Goal: Task Accomplishment & Management: Use online tool/utility

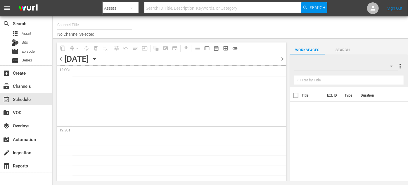
type input "ROKU-US -SPARK TV (1077)"
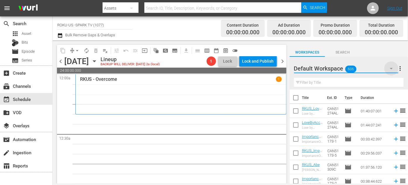
click at [392, 68] on icon "button" at bounding box center [391, 68] width 3 height 1
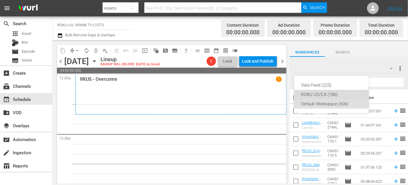
click at [312, 94] on div "ROKU US/CA (186)" at bounding box center [331, 94] width 61 height 9
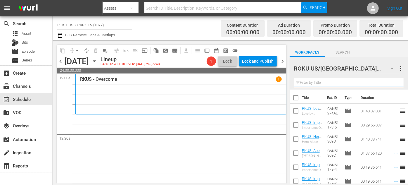
click at [326, 82] on input "text" at bounding box center [349, 82] width 110 height 9
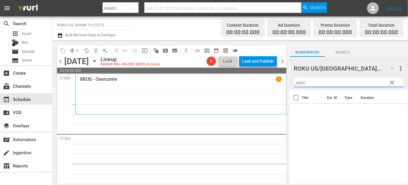
drag, startPoint x: 314, startPoint y: 82, endPoint x: 265, endPoint y: 80, distance: 49.1
click at [265, 80] on div "content_copy compress arrow_drop_down autorenew_outlined delete_forever_outline…" at bounding box center [230, 111] width 355 height 143
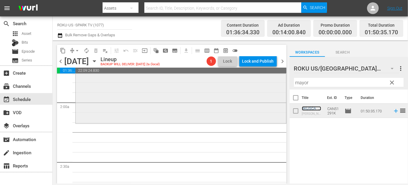
scroll to position [239, 0]
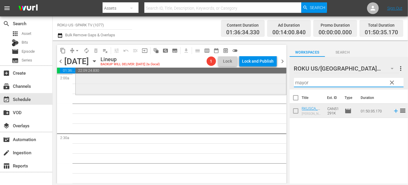
drag, startPoint x: 314, startPoint y: 83, endPoint x: 274, endPoint y: 81, distance: 41.0
click at [274, 81] on div "content_copy compress arrow_drop_down autorenew_outlined delete_forever_outline…" at bounding box center [230, 111] width 355 height 143
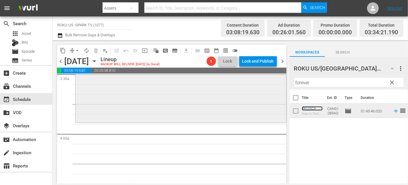
scroll to position [425, 0]
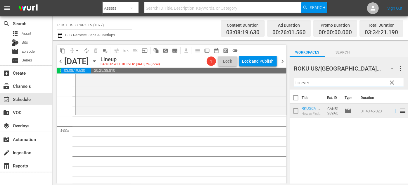
drag, startPoint x: 315, startPoint y: 82, endPoint x: 286, endPoint y: 82, distance: 29.8
click at [286, 82] on div "content_copy compress arrow_drop_down autorenew_outlined delete_forever_outline…" at bounding box center [230, 111] width 355 height 143
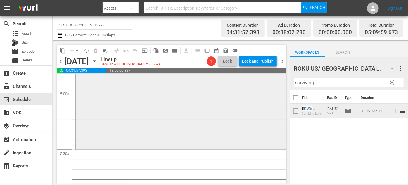
scroll to position [611, 0]
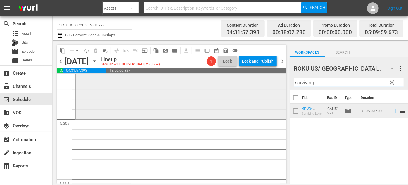
drag, startPoint x: 314, startPoint y: 81, endPoint x: 281, endPoint y: 81, distance: 32.4
click at [281, 81] on div "content_copy compress arrow_drop_down autorenew_outlined delete_forever_outline…" at bounding box center [230, 111] width 355 height 143
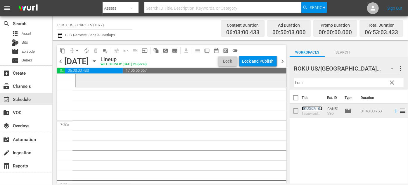
scroll to position [850, 0]
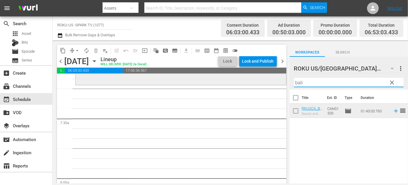
drag, startPoint x: 309, startPoint y: 82, endPoint x: 275, endPoint y: 81, distance: 33.4
click at [275, 81] on div "content_copy compress arrow_drop_down autorenew_outlined delete_forever_outline…" at bounding box center [230, 111] width 355 height 143
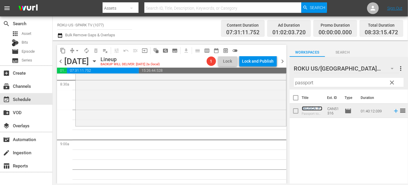
scroll to position [1010, 0]
drag, startPoint x: 334, startPoint y: 84, endPoint x: 237, endPoint y: 83, distance: 97.0
click at [237, 83] on div "content_copy compress arrow_drop_down autorenew_outlined delete_forever_outline…" at bounding box center [230, 111] width 355 height 143
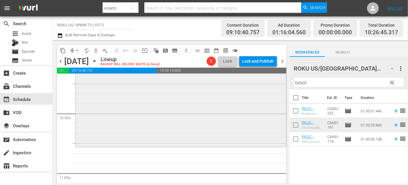
scroll to position [1222, 0]
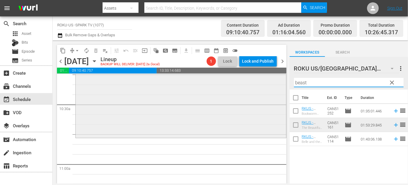
drag, startPoint x: 300, startPoint y: 82, endPoint x: 274, endPoint y: 79, distance: 26.4
click at [274, 79] on div "content_copy compress arrow_drop_down autorenew_outlined delete_forever_outline…" at bounding box center [230, 111] width 355 height 143
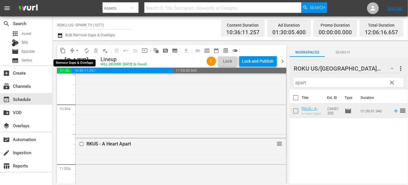
click at [76, 51] on span "arrow_drop_down" at bounding box center [77, 51] width 6 height 6
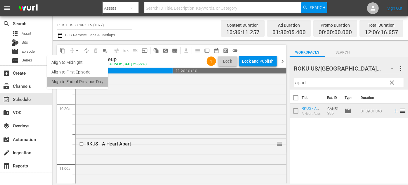
click at [82, 82] on li "Align to End of Previous Day" at bounding box center [77, 82] width 61 height 10
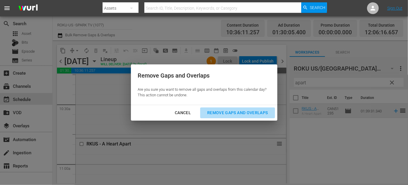
click at [214, 111] on div "Remove Gaps and Overlaps" at bounding box center [238, 112] width 70 height 7
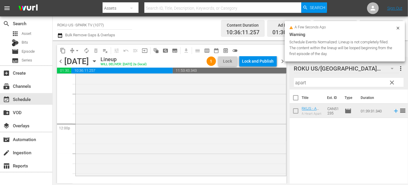
scroll to position [1408, 0]
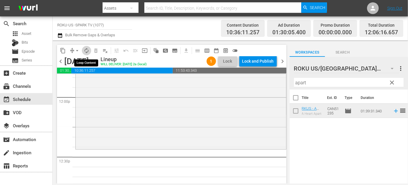
click at [84, 50] on span "autorenew_outlined" at bounding box center [87, 51] width 6 height 6
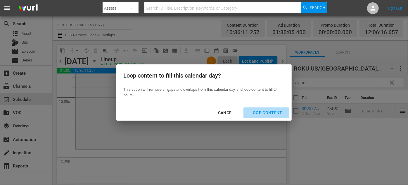
click at [255, 112] on div "Loop Content" at bounding box center [266, 112] width 41 height 7
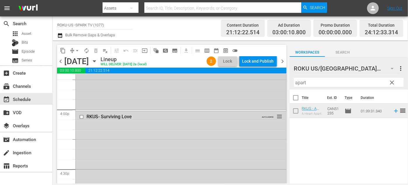
scroll to position [1913, 0]
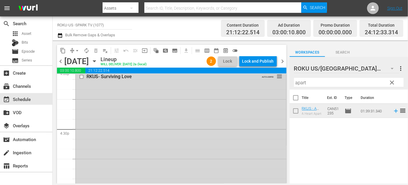
click at [79, 75] on input "checkbox" at bounding box center [82, 76] width 6 height 5
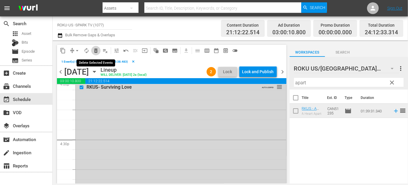
click at [96, 49] on span "delete_forever_outlined" at bounding box center [96, 51] width 6 height 6
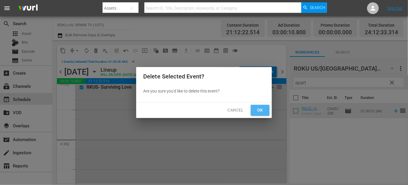
click at [257, 112] on span "Ok" at bounding box center [259, 109] width 9 height 7
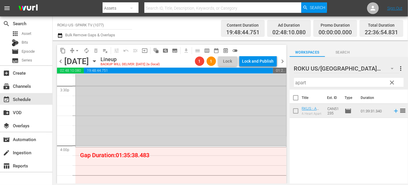
scroll to position [1886, 0]
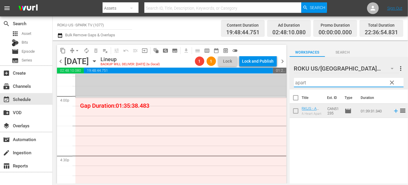
drag, startPoint x: 317, startPoint y: 80, endPoint x: 282, endPoint y: 79, distance: 35.4
click at [282, 79] on div "content_copy compress arrow_drop_down autorenew_outlined delete_forever_outline…" at bounding box center [230, 111] width 355 height 143
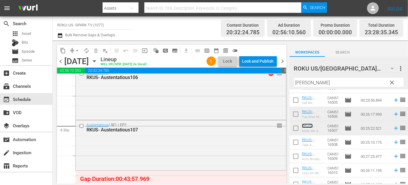
scroll to position [1913, 0]
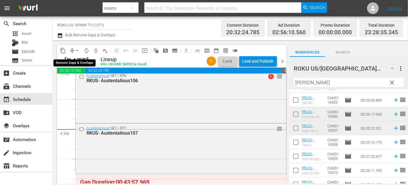
click at [77, 50] on span "arrow_drop_down" at bounding box center [77, 51] width 6 height 6
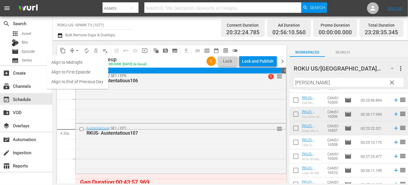
click at [83, 79] on li "Align to End of Previous Day" at bounding box center [77, 82] width 61 height 10
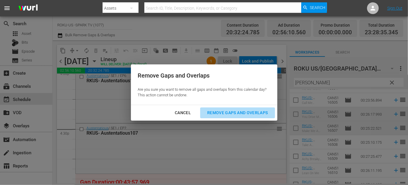
click at [241, 112] on div "Remove Gaps and Overlaps" at bounding box center [238, 112] width 70 height 7
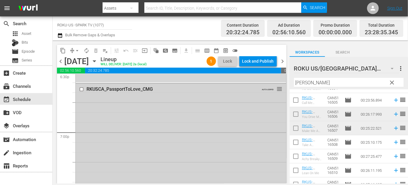
scroll to position [2205, 0]
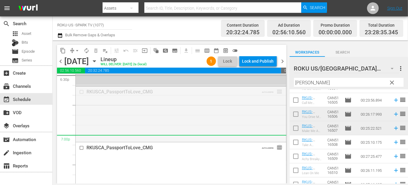
drag, startPoint x: 276, startPoint y: 89, endPoint x: 270, endPoint y: 139, distance: 50.3
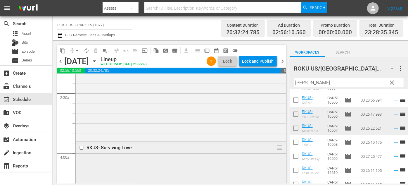
scroll to position [452, 0]
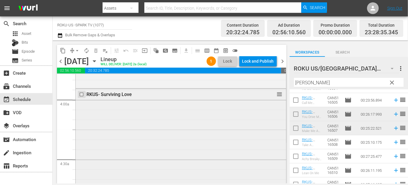
click at [80, 95] on input "checkbox" at bounding box center [82, 94] width 6 height 5
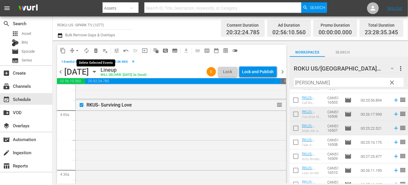
click at [94, 52] on span "delete_forever_outlined" at bounding box center [96, 51] width 6 height 6
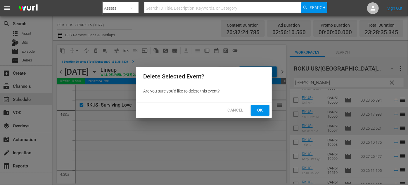
click at [257, 108] on span "Ok" at bounding box center [259, 109] width 9 height 7
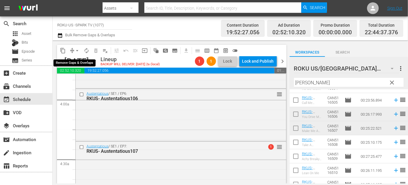
click at [78, 49] on span "arrow_drop_down" at bounding box center [77, 51] width 6 height 6
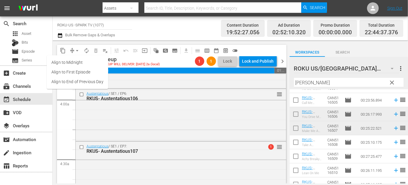
click at [100, 82] on li "Align to End of Previous Day" at bounding box center [77, 82] width 61 height 10
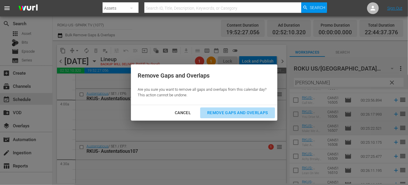
click at [228, 111] on div "Remove Gaps and Overlaps" at bounding box center [238, 112] width 70 height 7
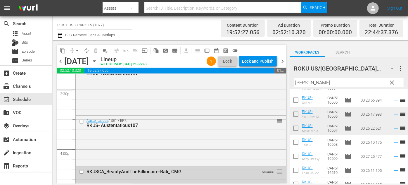
scroll to position [1780, 0]
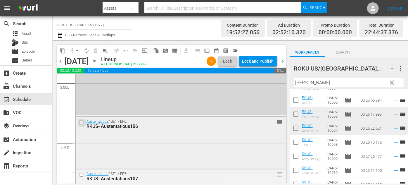
click at [82, 120] on input "checkbox" at bounding box center [82, 122] width 6 height 5
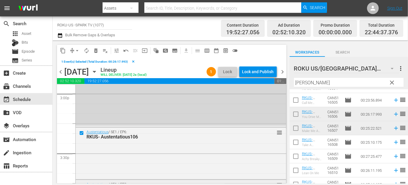
scroll to position [1807, 0]
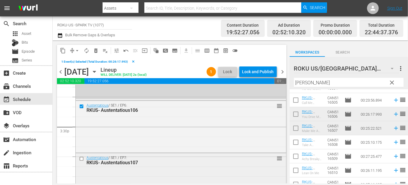
click at [82, 159] on input "checkbox" at bounding box center [82, 158] width 6 height 5
click at [96, 51] on span "delete_forever_outlined" at bounding box center [96, 51] width 6 height 6
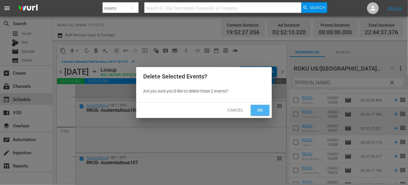
click at [262, 109] on span "Ok" at bounding box center [259, 109] width 9 height 7
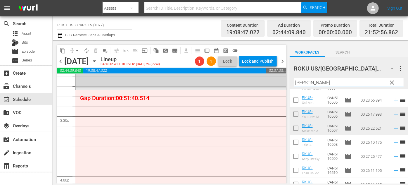
drag, startPoint x: 346, startPoint y: 82, endPoint x: 296, endPoint y: 85, distance: 50.1
click at [296, 85] on input "[PERSON_NAME]" at bounding box center [349, 82] width 110 height 9
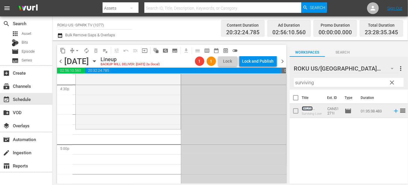
scroll to position [1940, 0]
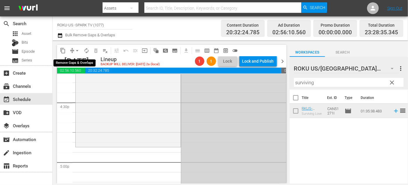
click at [76, 50] on span "arrow_drop_down" at bounding box center [77, 51] width 6 height 6
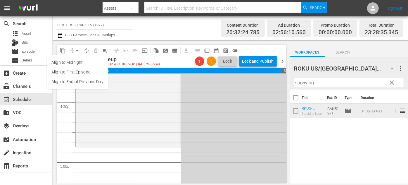
click at [85, 82] on li "Align to End of Previous Day" at bounding box center [77, 82] width 61 height 10
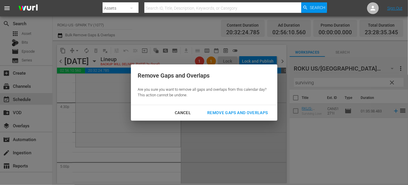
click at [235, 113] on div "Remove Gaps and Overlaps" at bounding box center [238, 112] width 70 height 7
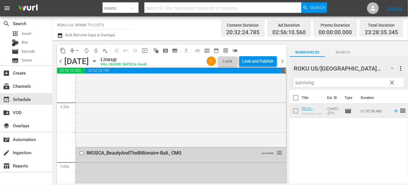
scroll to position [2181, 0]
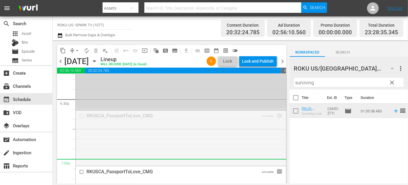
drag, startPoint x: 275, startPoint y: 115, endPoint x: 265, endPoint y: 163, distance: 48.8
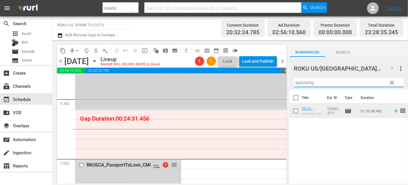
drag, startPoint x: 318, startPoint y: 81, endPoint x: 269, endPoint y: 82, distance: 48.5
click at [269, 82] on div "content_copy compress arrow_drop_down autorenew_outlined delete_forever_outline…" at bounding box center [230, 111] width 355 height 143
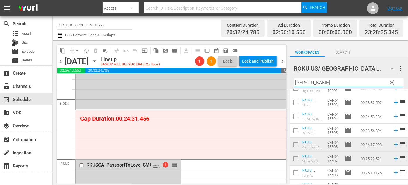
scroll to position [53, 0]
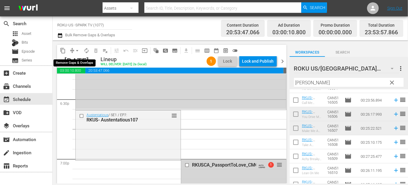
click at [77, 50] on span "arrow_drop_down" at bounding box center [77, 51] width 6 height 6
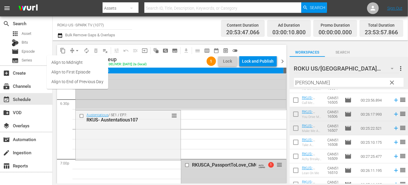
click at [86, 83] on li "Align to End of Previous Day" at bounding box center [77, 82] width 61 height 10
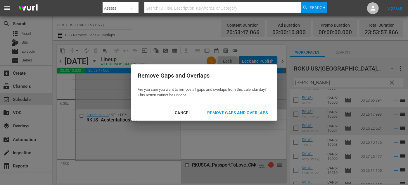
click at [234, 111] on div "Remove Gaps and Overlaps" at bounding box center [238, 112] width 70 height 7
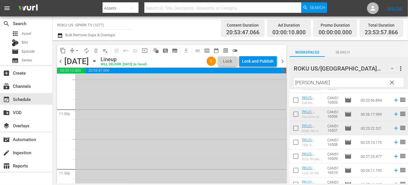
scroll to position [2622, 0]
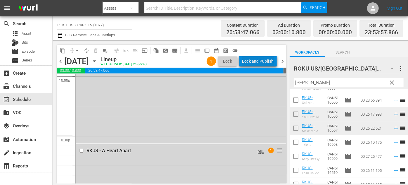
click at [262, 62] on div "Lock and Publish" at bounding box center [258, 61] width 32 height 11
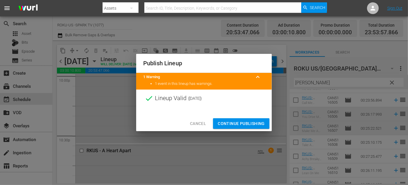
click at [250, 124] on span "Continue Publishing" at bounding box center [241, 123] width 47 height 7
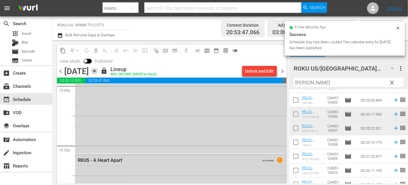
click at [98, 70] on icon "button" at bounding box center [94, 71] width 6 height 6
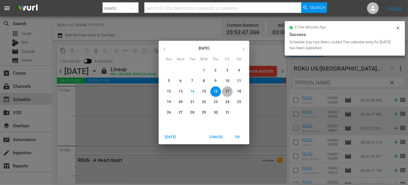
click at [227, 89] on p "17" at bounding box center [227, 91] width 4 height 5
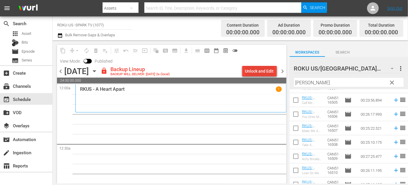
click at [256, 68] on div "Unlock and Edit" at bounding box center [259, 71] width 29 height 11
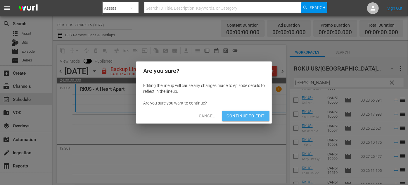
drag, startPoint x: 256, startPoint y: 117, endPoint x: 325, endPoint y: 87, distance: 75.9
click at [256, 117] on span "Continue to Edit" at bounding box center [246, 115] width 38 height 7
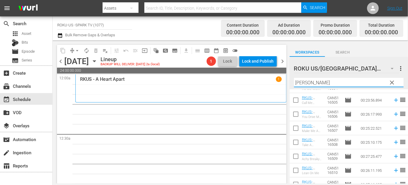
drag, startPoint x: 319, startPoint y: 83, endPoint x: 286, endPoint y: 81, distance: 33.1
click at [286, 81] on div "content_copy compress arrow_drop_down autorenew_outlined delete_forever_outline…" at bounding box center [230, 111] width 355 height 143
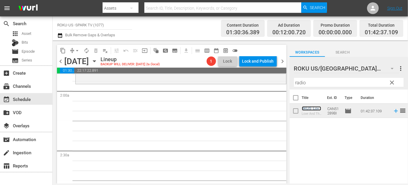
scroll to position [212, 0]
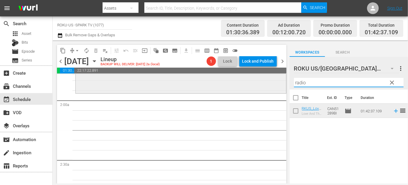
drag, startPoint x: 305, startPoint y: 83, endPoint x: 280, endPoint y: 81, distance: 25.8
click at [280, 81] on div "content_copy compress arrow_drop_down autorenew_outlined delete_forever_outline…" at bounding box center [230, 111] width 355 height 143
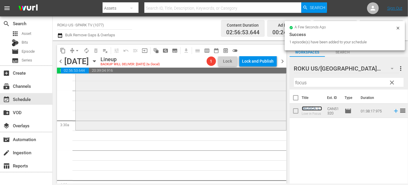
scroll to position [372, 0]
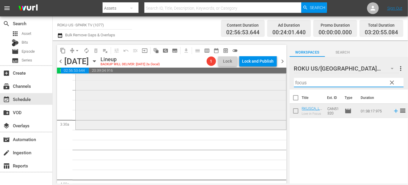
click at [267, 77] on div "content_copy compress arrow_drop_down autorenew_outlined delete_forever_outline…" at bounding box center [230, 111] width 355 height 143
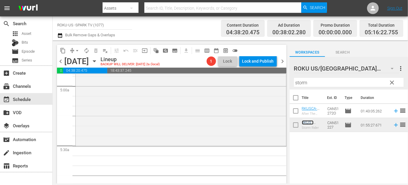
scroll to position [637, 0]
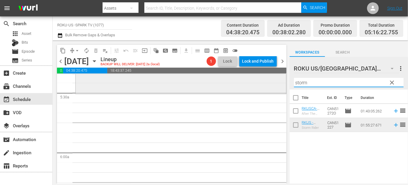
drag, startPoint x: 317, startPoint y: 83, endPoint x: 265, endPoint y: 84, distance: 52.3
click at [265, 84] on div "content_copy compress arrow_drop_down autorenew_outlined delete_forever_outline…" at bounding box center [230, 111] width 355 height 143
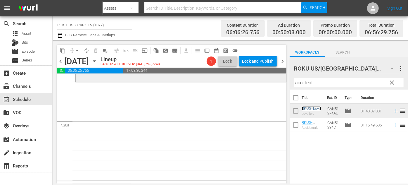
scroll to position [850, 0]
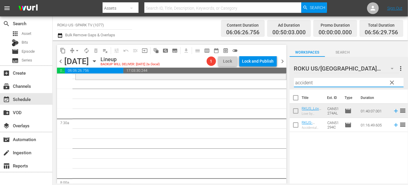
drag, startPoint x: 304, startPoint y: 80, endPoint x: 285, endPoint y: 80, distance: 18.7
click at [284, 79] on div "content_copy compress arrow_drop_down autorenew_outlined delete_forever_outline…" at bounding box center [230, 111] width 355 height 143
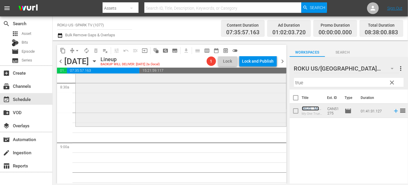
scroll to position [1010, 0]
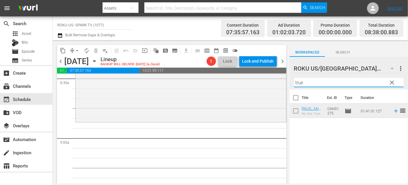
drag, startPoint x: 318, startPoint y: 82, endPoint x: 286, endPoint y: 79, distance: 32.5
click at [286, 79] on div "content_copy compress arrow_drop_down autorenew_outlined delete_forever_outline…" at bounding box center [230, 111] width 355 height 143
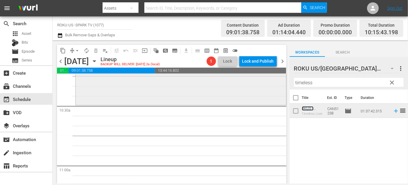
scroll to position [1225, 0]
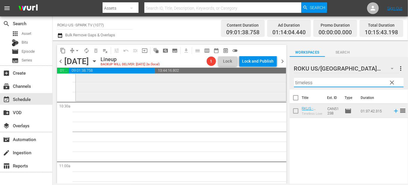
drag, startPoint x: 320, startPoint y: 83, endPoint x: 262, endPoint y: 81, distance: 58.2
click at [262, 81] on div "content_copy compress arrow_drop_down autorenew_outlined delete_forever_outline…" at bounding box center [230, 111] width 355 height 143
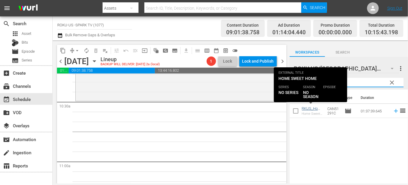
type input "sweet"
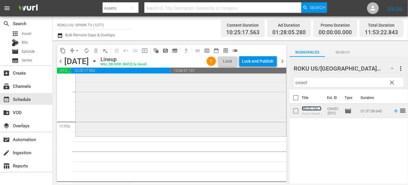
scroll to position [1384, 0]
click at [75, 49] on span "arrow_drop_down" at bounding box center [77, 51] width 6 height 6
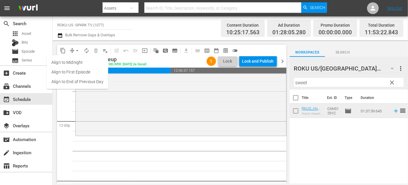
click at [90, 79] on li "Align to End of Previous Day" at bounding box center [77, 82] width 61 height 10
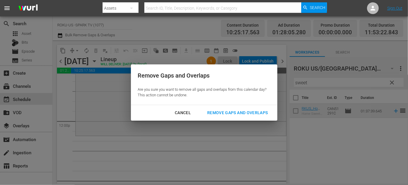
click at [232, 110] on div "Remove Gaps and Overlaps" at bounding box center [238, 112] width 70 height 7
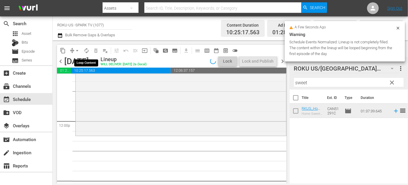
click at [87, 51] on span "autorenew_outlined" at bounding box center [87, 51] width 6 height 6
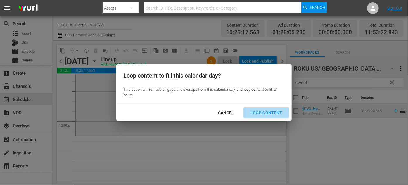
click at [257, 112] on div "Loop Content" at bounding box center [266, 112] width 41 height 7
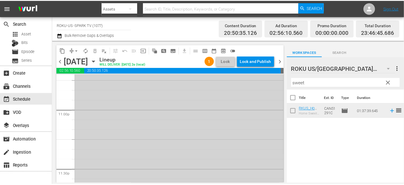
scroll to position [2755, 0]
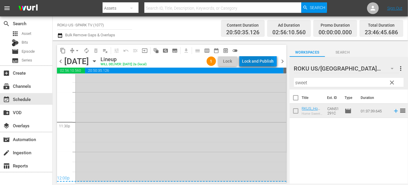
click at [257, 62] on div "Lock and Publish" at bounding box center [258, 61] width 32 height 11
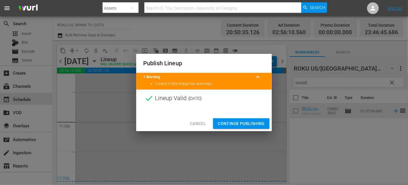
click at [244, 124] on span "Continue Publishing" at bounding box center [241, 123] width 47 height 7
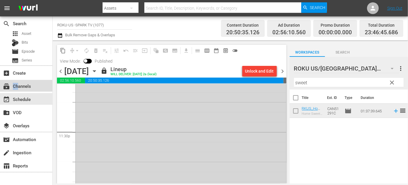
click at [18, 88] on div "subscriptions Channels" at bounding box center [16, 84] width 33 height 5
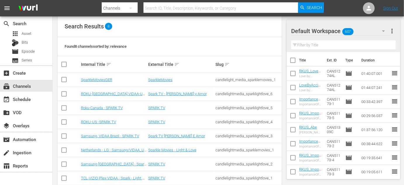
scroll to position [70, 0]
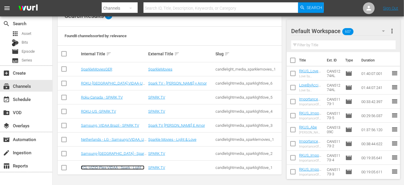
click at [94, 168] on link "TCL-VIZIO-Plex-VIDAA - Spark - Light & Love" at bounding box center [112, 169] width 63 height 9
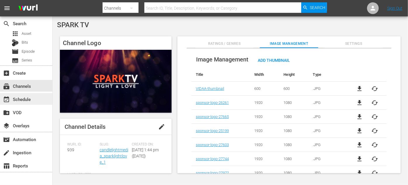
click at [28, 98] on div "event_available Schedule" at bounding box center [16, 98] width 33 height 5
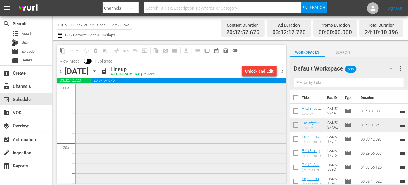
scroll to position [133, 0]
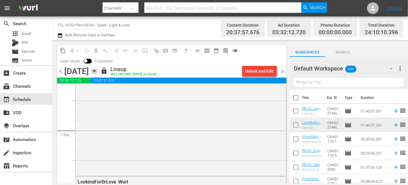
click at [98, 71] on icon "button" at bounding box center [94, 71] width 6 height 6
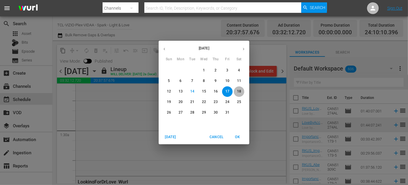
click at [239, 91] on p "18" at bounding box center [239, 91] width 4 height 5
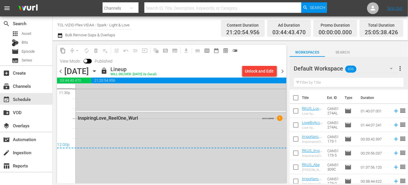
scroll to position [2802, 0]
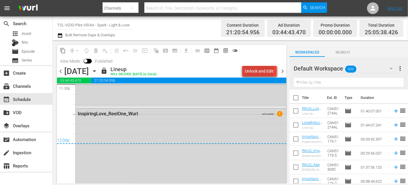
click at [261, 69] on div "Unlock and Edit" at bounding box center [259, 71] width 29 height 11
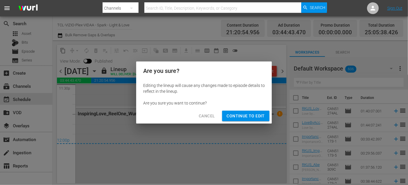
click at [242, 114] on span "Continue to Edit" at bounding box center [246, 115] width 38 height 7
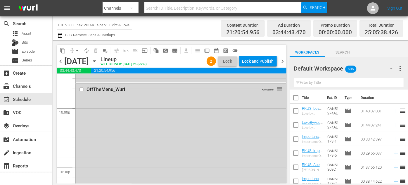
scroll to position [2563, 0]
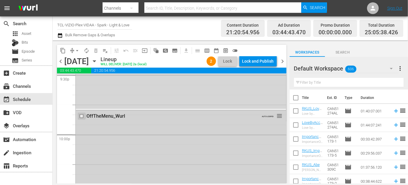
click at [81, 115] on input "checkbox" at bounding box center [82, 116] width 6 height 5
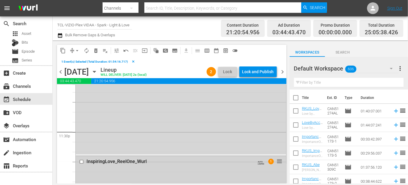
scroll to position [2802, 0]
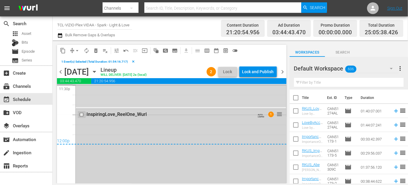
click at [81, 114] on input "checkbox" at bounding box center [82, 114] width 6 height 5
click at [96, 50] on span "delete_forever_outlined" at bounding box center [96, 51] width 6 height 6
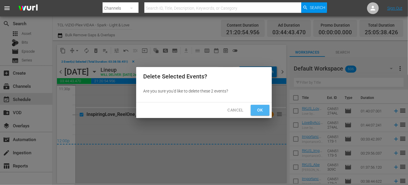
click at [265, 113] on button "Ok" at bounding box center [260, 110] width 19 height 11
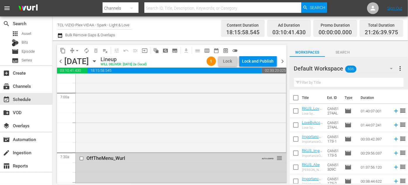
scroll to position [867, 0]
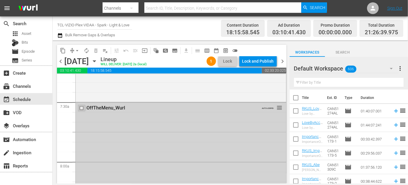
click at [81, 106] on input "checkbox" at bounding box center [82, 108] width 6 height 5
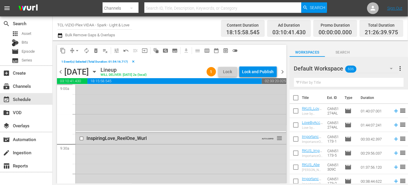
scroll to position [1079, 0]
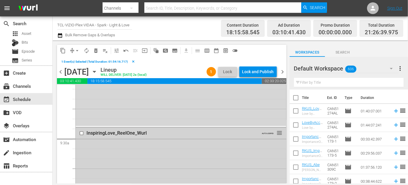
click at [83, 132] on input "checkbox" at bounding box center [82, 133] width 6 height 5
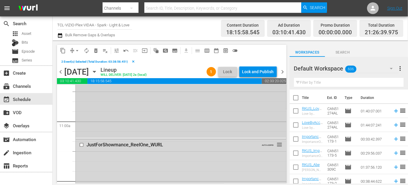
scroll to position [1318, 0]
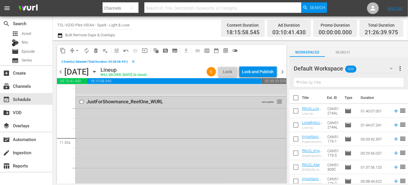
click at [82, 101] on input "checkbox" at bounding box center [82, 101] width 6 height 5
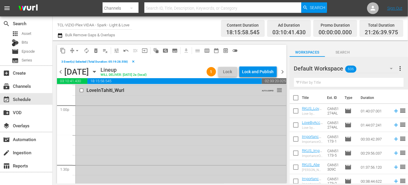
scroll to position [1531, 0]
click at [82, 87] on input "checkbox" at bounding box center [82, 89] width 6 height 5
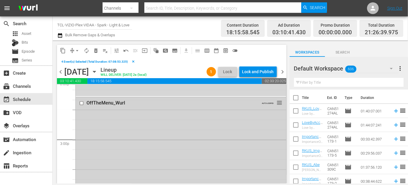
scroll to position [1743, 0]
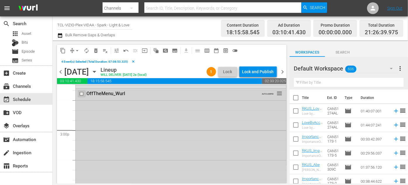
click at [81, 92] on input "checkbox" at bounding box center [82, 93] width 6 height 5
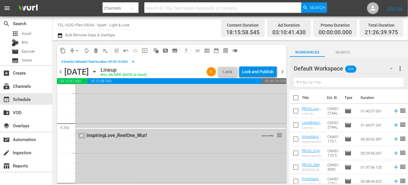
click at [80, 134] on input "checkbox" at bounding box center [82, 135] width 6 height 5
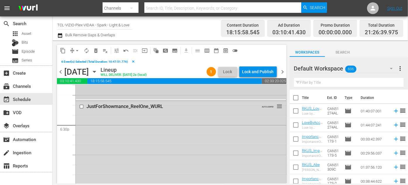
scroll to position [2168, 0]
click at [81, 103] on input "checkbox" at bounding box center [82, 104] width 6 height 5
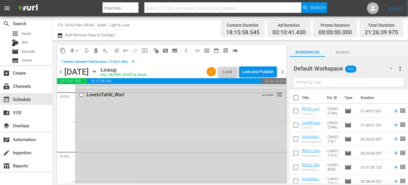
scroll to position [2381, 0]
click at [82, 92] on input "checkbox" at bounding box center [82, 91] width 6 height 5
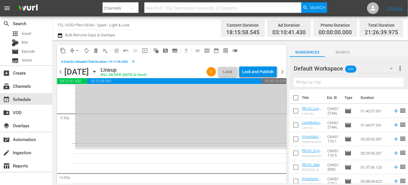
scroll to position [2567, 0]
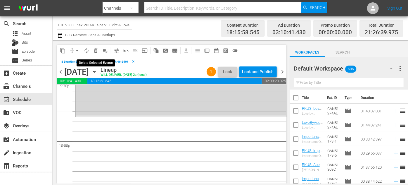
click at [96, 52] on span "delete_forever_outlined" at bounding box center [96, 51] width 6 height 6
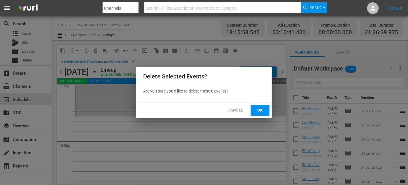
click at [260, 111] on span "Ok" at bounding box center [259, 109] width 9 height 7
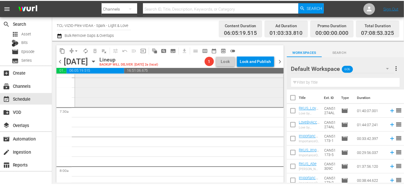
scroll to position [863, 0]
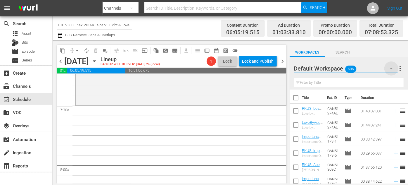
click at [389, 68] on icon "button" at bounding box center [391, 68] width 7 height 7
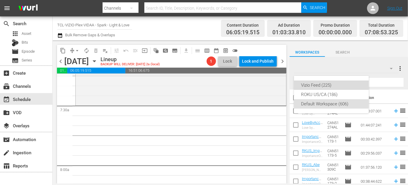
click at [323, 85] on div "Vizio Feed (225)" at bounding box center [331, 84] width 61 height 9
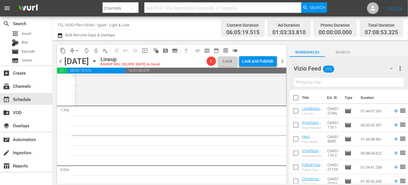
click at [315, 83] on input "text" at bounding box center [349, 82] width 110 height 9
click at [25, 51] on span "Episode" at bounding box center [28, 52] width 13 height 6
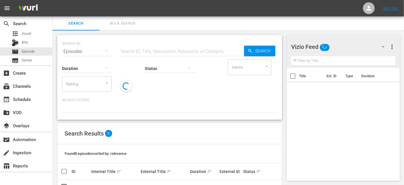
click at [143, 51] on input "text" at bounding box center [181, 51] width 125 height 14
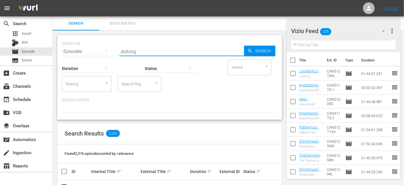
scroll to position [19, 0]
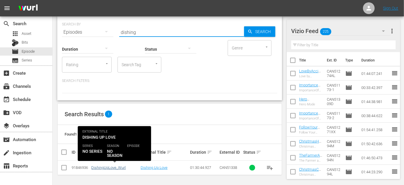
type input "dishing"
click at [110, 167] on link "DishingUpLove_Wurl" at bounding box center [108, 167] width 34 height 4
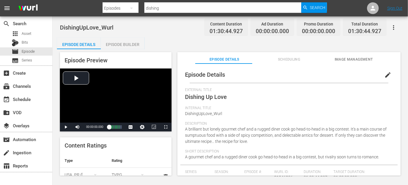
click at [125, 44] on div "Episode Builder" at bounding box center [123, 44] width 44 height 14
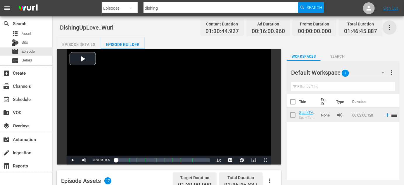
click at [391, 28] on icon "button" at bounding box center [389, 27] width 7 height 7
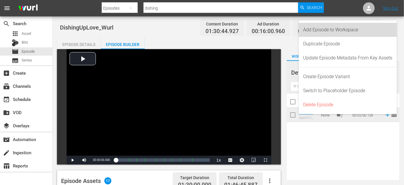
click at [331, 33] on div "Add Episode to Workspace" at bounding box center [347, 30] width 89 height 14
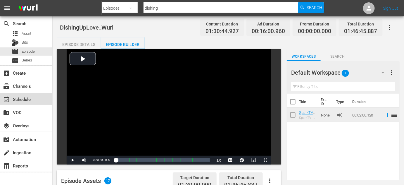
click at [27, 96] on div "event_available Schedule" at bounding box center [16, 98] width 33 height 5
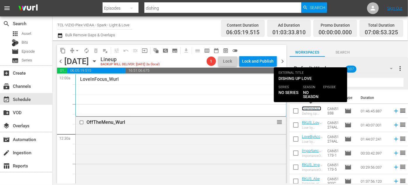
click at [310, 108] on link "DishingUpLove_Wurl" at bounding box center [311, 110] width 19 height 9
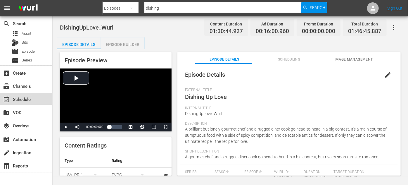
click at [19, 96] on div "event_available Schedule" at bounding box center [16, 98] width 33 height 5
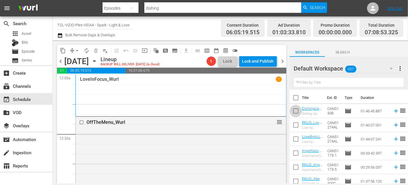
click at [294, 111] on input "checkbox" at bounding box center [296, 112] width 12 height 12
checkbox input "true"
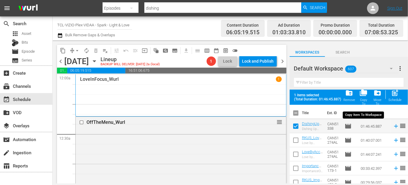
click at [364, 93] on span "folder_copy" at bounding box center [363, 93] width 8 height 8
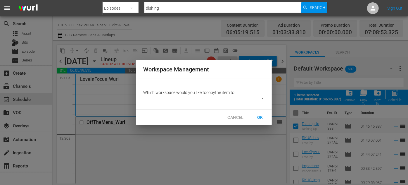
click at [260, 98] on body "menu Search By Episodes Search ID, Title, Description, Keywords, or Category di…" at bounding box center [204, 92] width 408 height 185
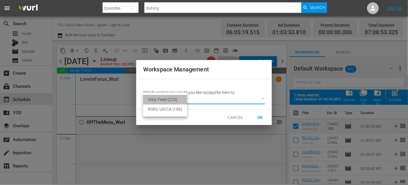
click at [157, 100] on li "Vizio Feed (225)" at bounding box center [165, 100] width 44 height 10
type input "2229"
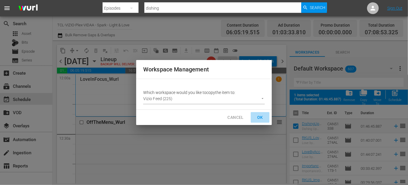
click at [263, 118] on span "OK" at bounding box center [259, 117] width 9 height 7
checkbox input "false"
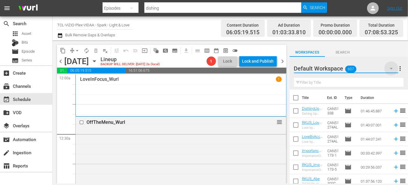
click at [389, 68] on icon "button" at bounding box center [391, 68] width 7 height 7
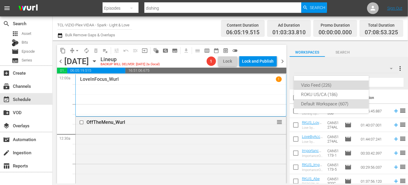
click at [324, 84] on div "Vizio Feed (226)" at bounding box center [331, 84] width 61 height 9
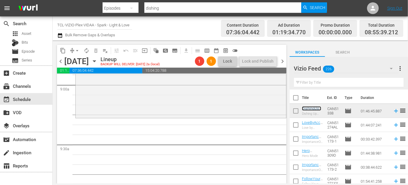
scroll to position [1089, 0]
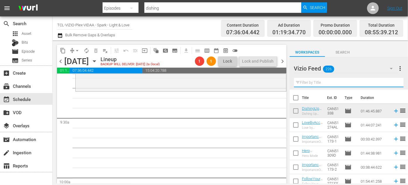
click at [318, 79] on input "text" at bounding box center [349, 82] width 110 height 9
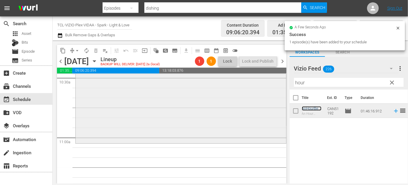
scroll to position [1275, 0]
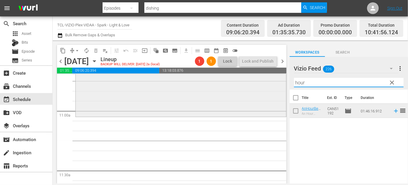
drag, startPoint x: 320, startPoint y: 78, endPoint x: 270, endPoint y: 82, distance: 50.4
click at [269, 82] on div "content_copy compress arrow_drop_down autorenew_outlined delete_forever_outline…" at bounding box center [230, 111] width 355 height 143
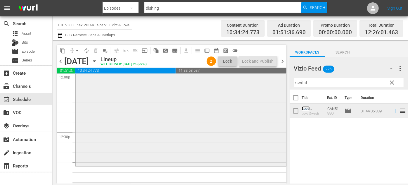
scroll to position [1461, 0]
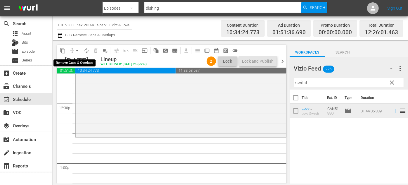
click at [74, 47] on button "arrow_drop_down" at bounding box center [76, 50] width 9 height 9
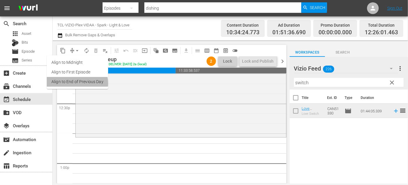
click at [75, 83] on li "Align to End of Previous Day" at bounding box center [77, 82] width 61 height 10
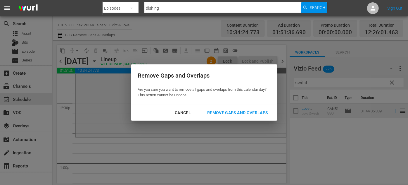
click at [219, 113] on div "Remove Gaps and Overlaps" at bounding box center [238, 112] width 70 height 7
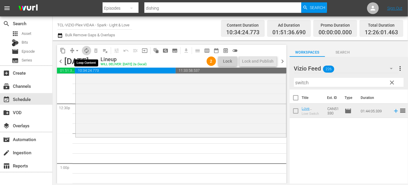
click at [87, 51] on span "autorenew_outlined" at bounding box center [87, 51] width 6 height 6
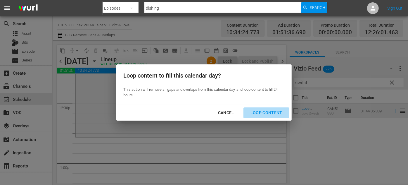
click at [258, 109] on div "Loop Content" at bounding box center [266, 112] width 41 height 7
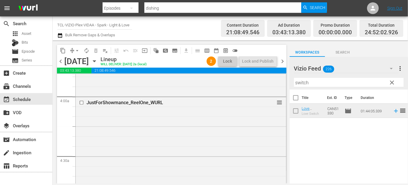
scroll to position [425, 0]
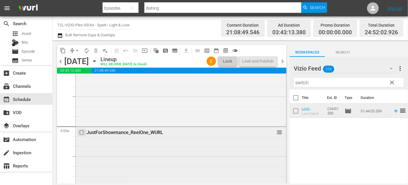
click at [82, 131] on input "checkbox" at bounding box center [82, 132] width 6 height 5
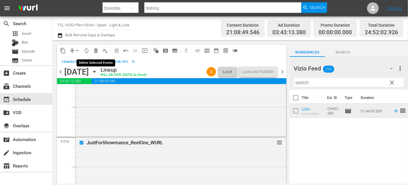
click at [97, 51] on span "delete_forever_outlined" at bounding box center [96, 51] width 6 height 6
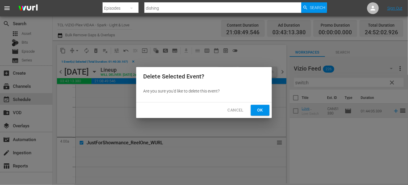
click at [267, 110] on button "Ok" at bounding box center [260, 110] width 19 height 11
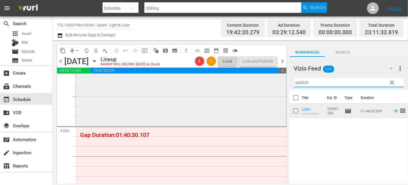
drag, startPoint x: 319, startPoint y: 82, endPoint x: 279, endPoint y: 80, distance: 39.5
click at [279, 80] on div "content_copy compress arrow_drop_down autorenew_outlined delete_forever_outline…" at bounding box center [230, 111] width 355 height 143
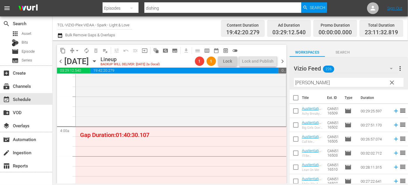
click at [292, 84] on div "Vizio Feed 226 [PERSON_NAME] Feed more_vert clear Filter by Title [PERSON_NAME]" at bounding box center [349, 73] width 118 height 33
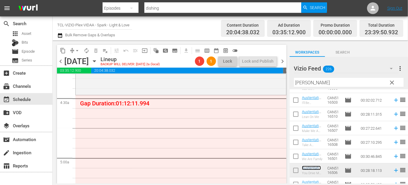
scroll to position [505, 0]
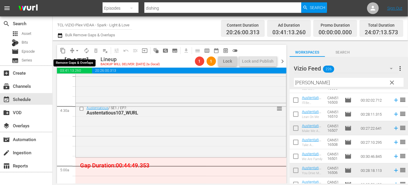
click at [75, 51] on span "arrow_drop_down" at bounding box center [77, 51] width 6 height 6
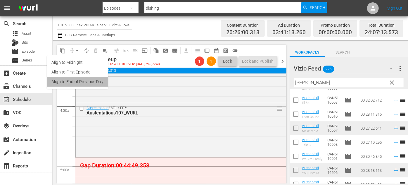
click at [77, 83] on li "Align to End of Previous Day" at bounding box center [77, 82] width 61 height 10
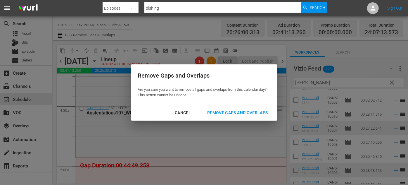
click at [255, 110] on div "Remove Gaps and Overlaps" at bounding box center [238, 112] width 70 height 7
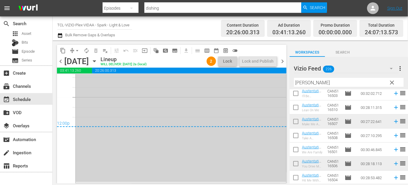
scroll to position [2676, 0]
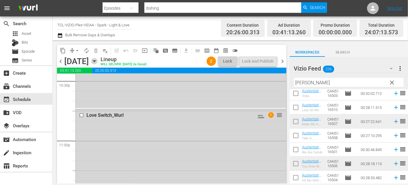
click at [98, 62] on icon "button" at bounding box center [94, 61] width 6 height 6
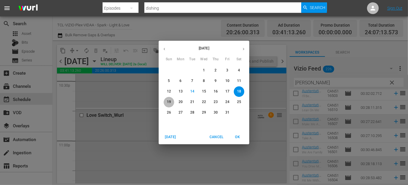
click at [167, 100] on p "19" at bounding box center [169, 101] width 4 height 5
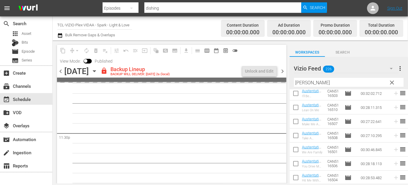
scroll to position [2763, 0]
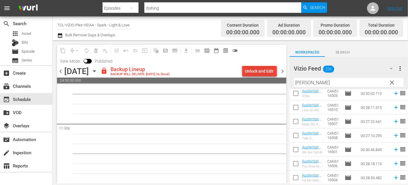
click at [255, 71] on div "Unlock and Edit" at bounding box center [259, 71] width 29 height 11
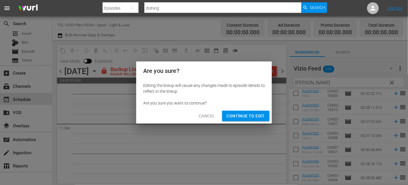
click at [255, 116] on span "Continue to Edit" at bounding box center [246, 115] width 38 height 7
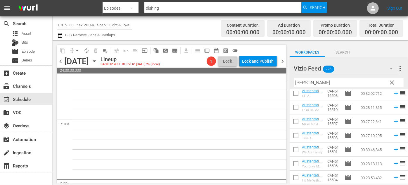
scroll to position [0, 0]
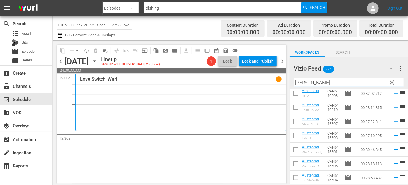
drag, startPoint x: 351, startPoint y: 81, endPoint x: 279, endPoint y: 77, distance: 72.9
click at [279, 77] on div "content_copy compress arrow_drop_down autorenew_outlined delete_forever_outline…" at bounding box center [230, 111] width 355 height 143
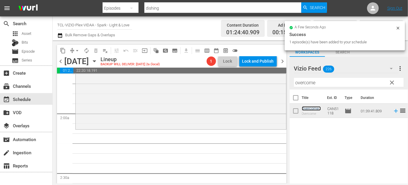
scroll to position [212, 0]
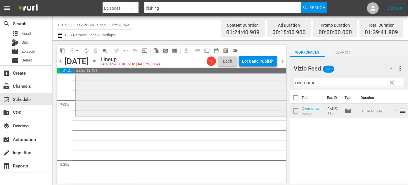
drag, startPoint x: 330, startPoint y: 81, endPoint x: 259, endPoint y: 79, distance: 71.0
click at [259, 79] on div "content_copy compress arrow_drop_down autorenew_outlined delete_forever_outline…" at bounding box center [230, 111] width 355 height 143
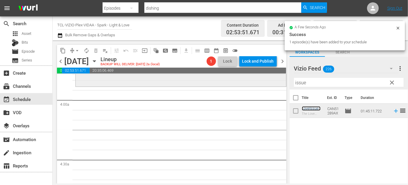
scroll to position [425, 0]
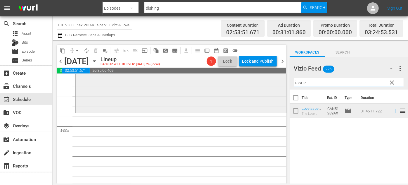
drag, startPoint x: 315, startPoint y: 82, endPoint x: 250, endPoint y: 80, distance: 65.8
click at [250, 80] on div "content_copy compress arrow_drop_down autorenew_outlined delete_forever_outline…" at bounding box center [230, 111] width 355 height 143
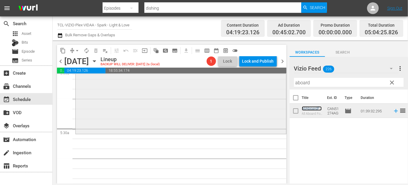
scroll to position [611, 0]
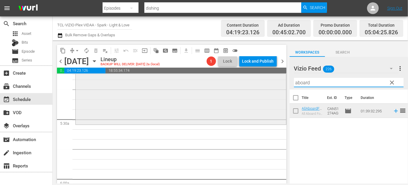
drag, startPoint x: 298, startPoint y: 81, endPoint x: 264, endPoint y: 78, distance: 34.3
click at [264, 78] on div "content_copy compress arrow_drop_down autorenew_outlined delete_forever_outline…" at bounding box center [230, 111] width 355 height 143
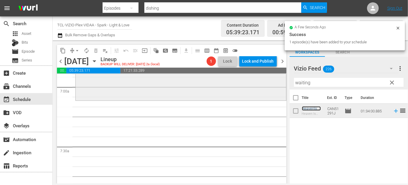
scroll to position [824, 0]
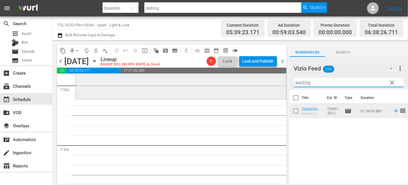
drag, startPoint x: 306, startPoint y: 82, endPoint x: 262, endPoint y: 82, distance: 43.5
click at [263, 82] on div "content_copy compress arrow_drop_down autorenew_outlined delete_forever_outline…" at bounding box center [230, 111] width 355 height 143
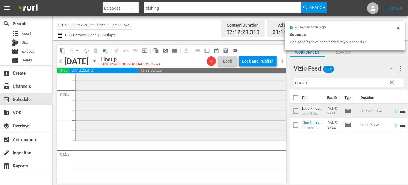
scroll to position [1010, 0]
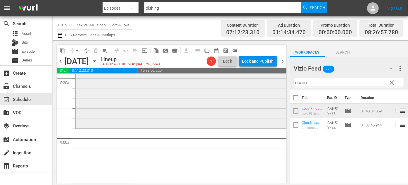
drag, startPoint x: 310, startPoint y: 82, endPoint x: 262, endPoint y: 81, distance: 48.0
click at [262, 81] on div "content_copy compress arrow_drop_down autorenew_outlined delete_forever_outline…" at bounding box center [230, 111] width 355 height 143
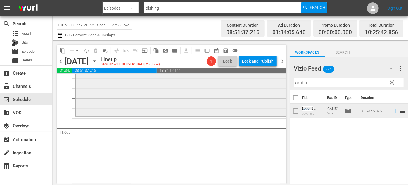
scroll to position [1275, 0]
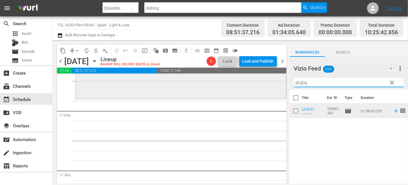
drag, startPoint x: 308, startPoint y: 83, endPoint x: 260, endPoint y: 82, distance: 48.3
click at [260, 82] on div "content_copy compress arrow_drop_down autorenew_outlined delete_forever_outline…" at bounding box center [230, 111] width 355 height 143
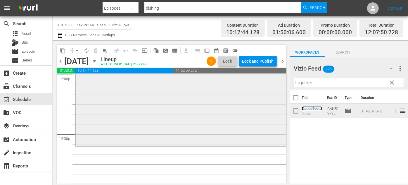
scroll to position [1435, 0]
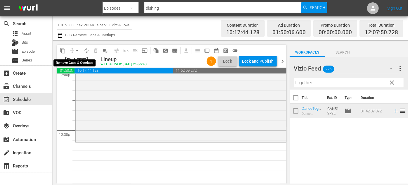
click at [75, 49] on span "arrow_drop_down" at bounding box center [77, 51] width 6 height 6
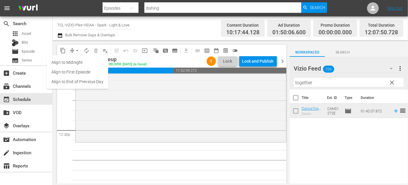
click at [77, 79] on li "Align to End of Previous Day" at bounding box center [77, 82] width 61 height 10
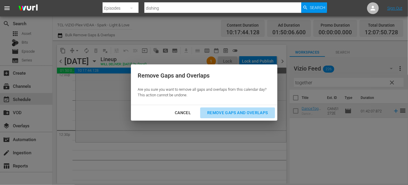
click at [230, 111] on div "Remove Gaps and Overlaps" at bounding box center [238, 112] width 70 height 7
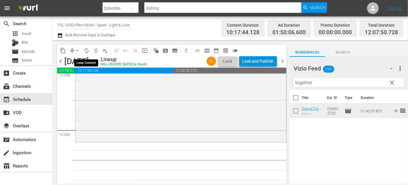
click at [87, 50] on span "autorenew_outlined" at bounding box center [87, 51] width 6 height 6
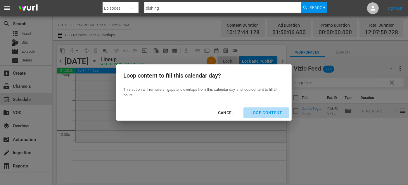
click at [262, 113] on div "Loop Content" at bounding box center [266, 112] width 41 height 7
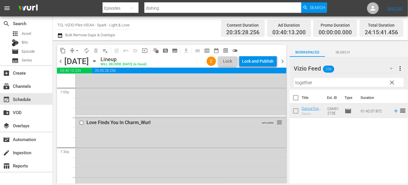
scroll to position [2258, 0]
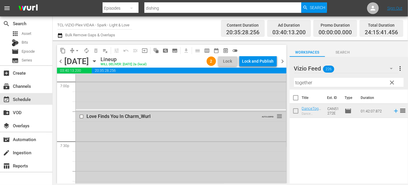
click at [226, 116] on div "Love Finds You In Charm_Wurl" at bounding box center [171, 116] width 168 height 6
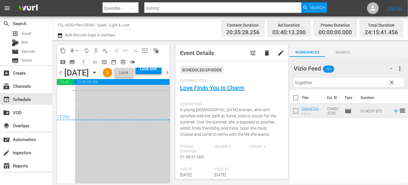
scroll to position [2739, 0]
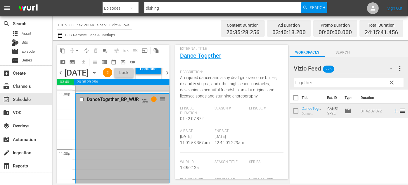
scroll to position [53, 0]
click at [81, 102] on input "checkbox" at bounding box center [82, 99] width 6 height 5
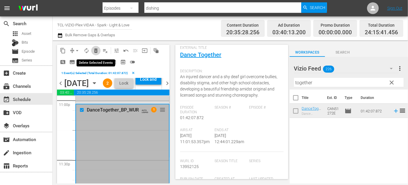
click at [96, 52] on span "delete_forever_outlined" at bounding box center [96, 51] width 6 height 6
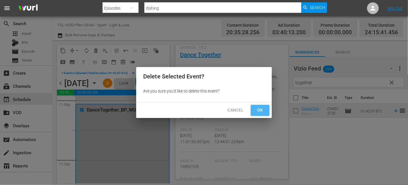
click at [258, 105] on button "Ok" at bounding box center [260, 110] width 19 height 11
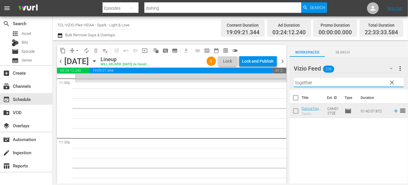
drag, startPoint x: 330, startPoint y: 82, endPoint x: 281, endPoint y: 83, distance: 48.8
click at [281, 83] on div "content_copy compress arrow_drop_down autorenew_outlined delete_forever_outline…" at bounding box center [230, 111] width 355 height 143
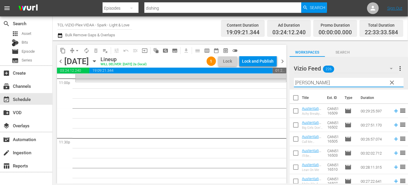
click at [291, 82] on div "Vizio Feed 226 [PERSON_NAME] Feed more_vert clear Filter by Title [PERSON_NAME]" at bounding box center [349, 73] width 118 height 33
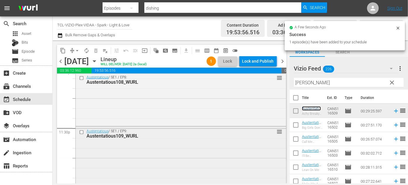
scroll to position [2753, 0]
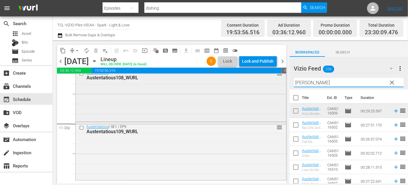
drag, startPoint x: 319, startPoint y: 80, endPoint x: 274, endPoint y: 83, distance: 45.1
click at [274, 83] on div "content_copy compress arrow_drop_down autorenew_outlined delete_forever_outline…" at bounding box center [230, 111] width 355 height 143
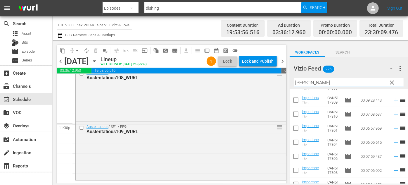
scroll to position [178, 0]
click at [290, 82] on div "Vizio Feed 226 Vizio Feed more_vert clear Filter by Title [PERSON_NAME]" at bounding box center [349, 73] width 118 height 33
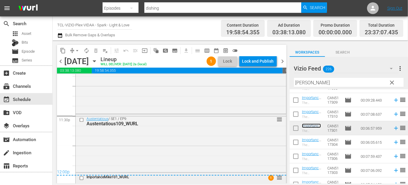
scroll to position [2764, 0]
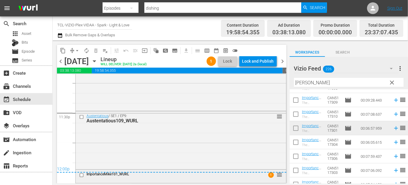
click at [81, 175] on input "checkbox" at bounding box center [82, 175] width 6 height 5
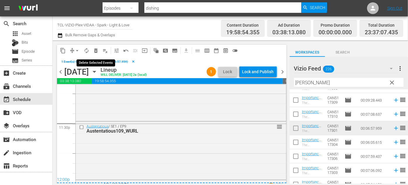
click at [96, 52] on span "delete_forever_outlined" at bounding box center [96, 51] width 6 height 6
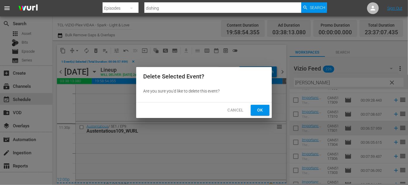
click at [266, 106] on button "Ok" at bounding box center [260, 110] width 19 height 11
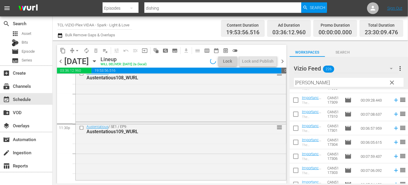
scroll to position [2753, 0]
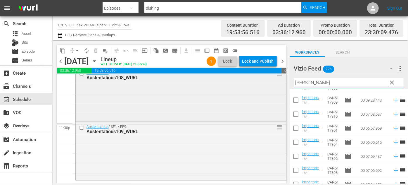
drag, startPoint x: 314, startPoint y: 84, endPoint x: 280, endPoint y: 89, distance: 34.1
click at [280, 89] on div "content_copy compress arrow_drop_down autorenew_outlined delete_forever_outline…" at bounding box center [230, 111] width 355 height 143
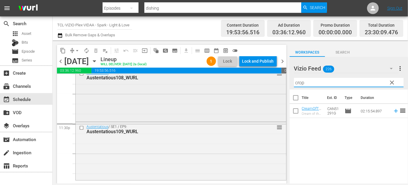
scroll to position [0, 0]
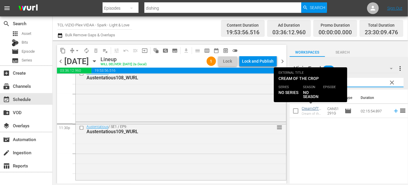
type input "crop"
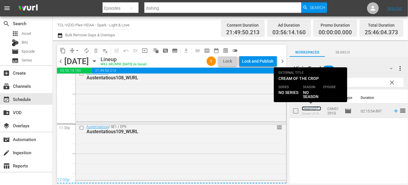
scroll to position [2764, 0]
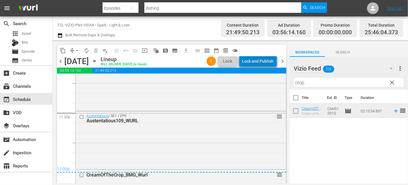
click at [260, 60] on div "Lock and Publish" at bounding box center [258, 61] width 32 height 11
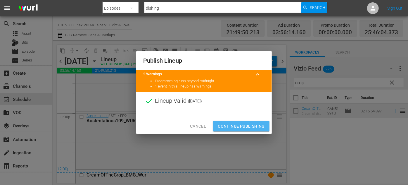
click at [253, 125] on span "Continue Publishing" at bounding box center [241, 125] width 47 height 7
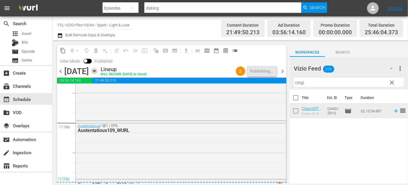
click at [96, 71] on icon "button" at bounding box center [94, 70] width 3 height 1
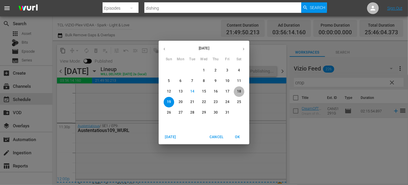
click at [238, 92] on p "18" at bounding box center [239, 91] width 4 height 5
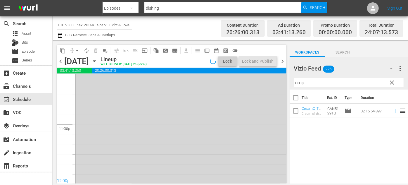
scroll to position [2652, 0]
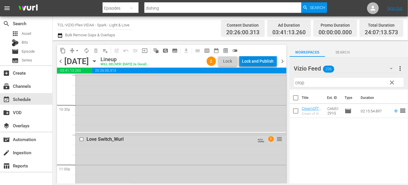
click at [262, 61] on div "Lock and Publish" at bounding box center [258, 61] width 32 height 11
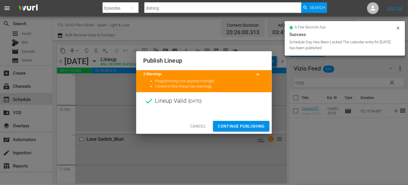
click at [238, 125] on span "Continue Publishing" at bounding box center [241, 125] width 47 height 7
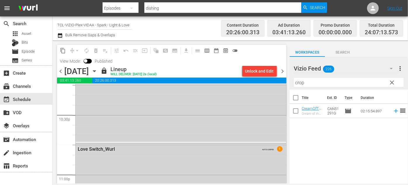
drag, startPoint x: 238, startPoint y: 125, endPoint x: 348, endPoint y: 58, distance: 128.8
click at [269, 106] on div "AnHourBehind_WURL AUTO-LOOPED" at bounding box center [181, 37] width 210 height 210
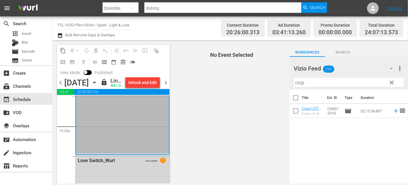
drag, startPoint x: 348, startPoint y: 58, endPoint x: 351, endPoint y: 55, distance: 4.3
click at [351, 55] on div "content_copy compress arrow_drop_down autorenew_outlined delete_forever_outline…" at bounding box center [230, 111] width 355 height 143
click at [351, 55] on span "Search" at bounding box center [343, 52] width 36 height 6
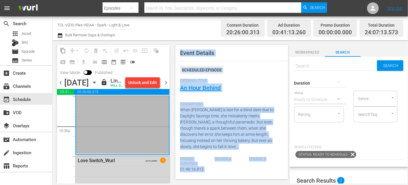
click at [172, 46] on span "Event Details Scheduled Episode External Title An Hour Behind Description: When…" at bounding box center [230, 111] width 118 height 143
click at [172, 42] on span "Event Details Scheduled Episode External Title An Hour Behind Description: When…" at bounding box center [230, 111] width 118 height 143
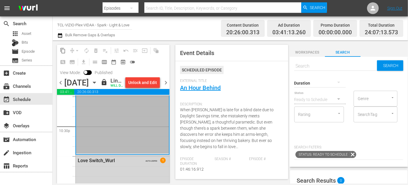
click at [165, 86] on span "chevron_right" at bounding box center [165, 82] width 7 height 7
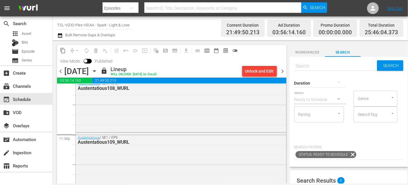
scroll to position [2673, 0]
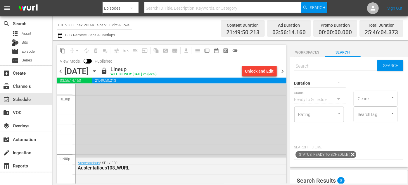
click at [98, 72] on icon "button" at bounding box center [94, 71] width 6 height 6
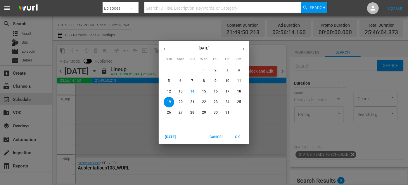
click at [179, 100] on p "20" at bounding box center [181, 101] width 4 height 5
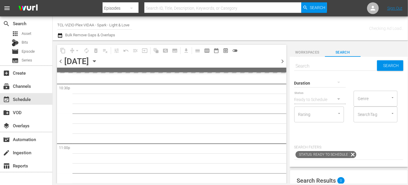
scroll to position [2752, 0]
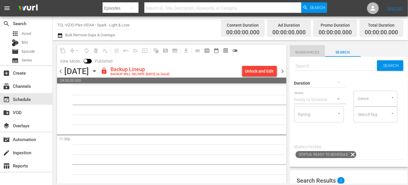
click at [310, 51] on span "Workspaces" at bounding box center [308, 52] width 36 height 6
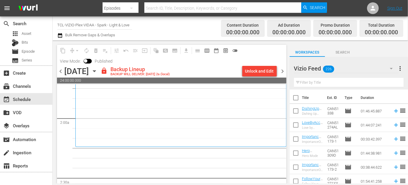
scroll to position [212, 0]
